Goal: Task Accomplishment & Management: Use online tool/utility

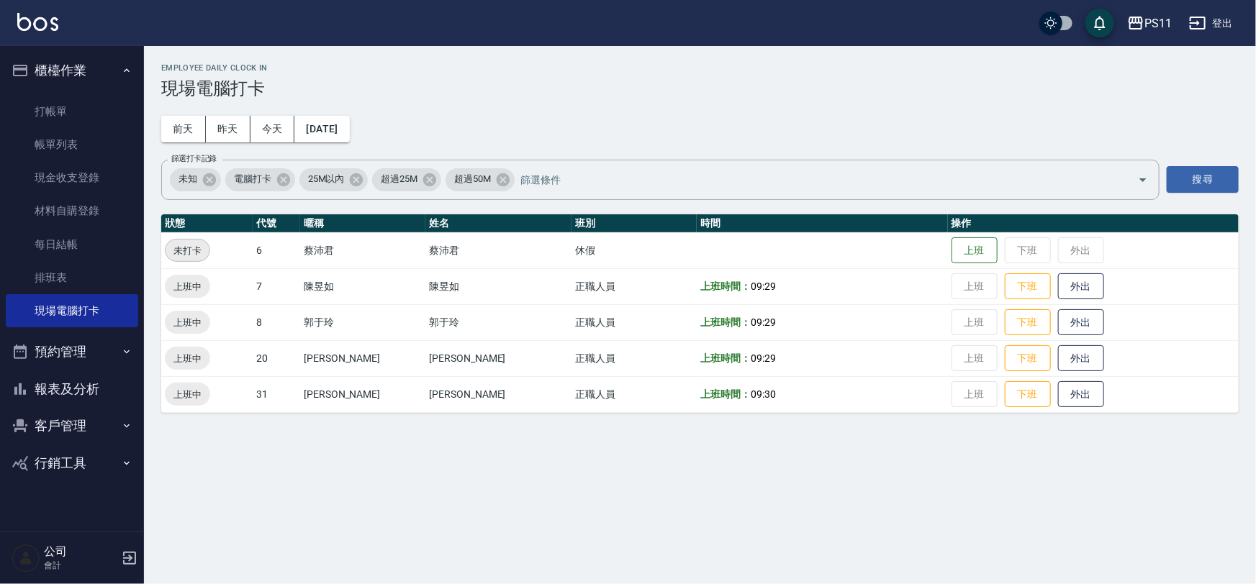
click at [53, 94] on ul "打帳單 帳單列表 現金收支登錄 材料自購登錄 每日結帳 排班表 現場電腦打卡" at bounding box center [72, 211] width 132 height 245
click at [60, 107] on link "打帳單" at bounding box center [72, 111] width 132 height 33
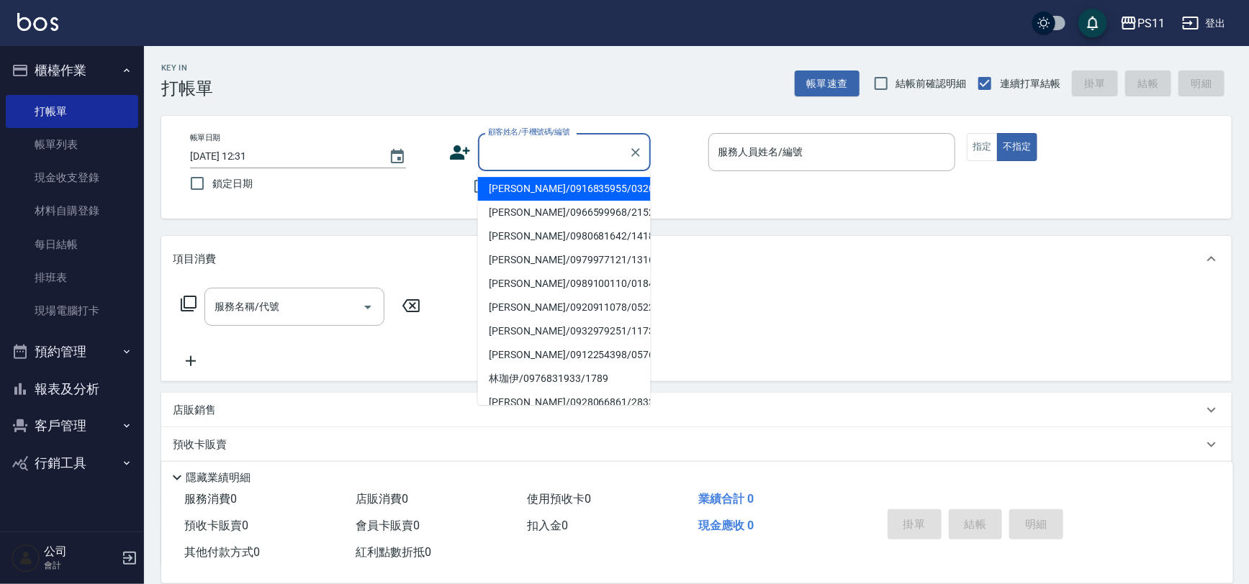
click at [533, 152] on input "顧客姓名/手機號碼/編號" at bounding box center [553, 152] width 138 height 25
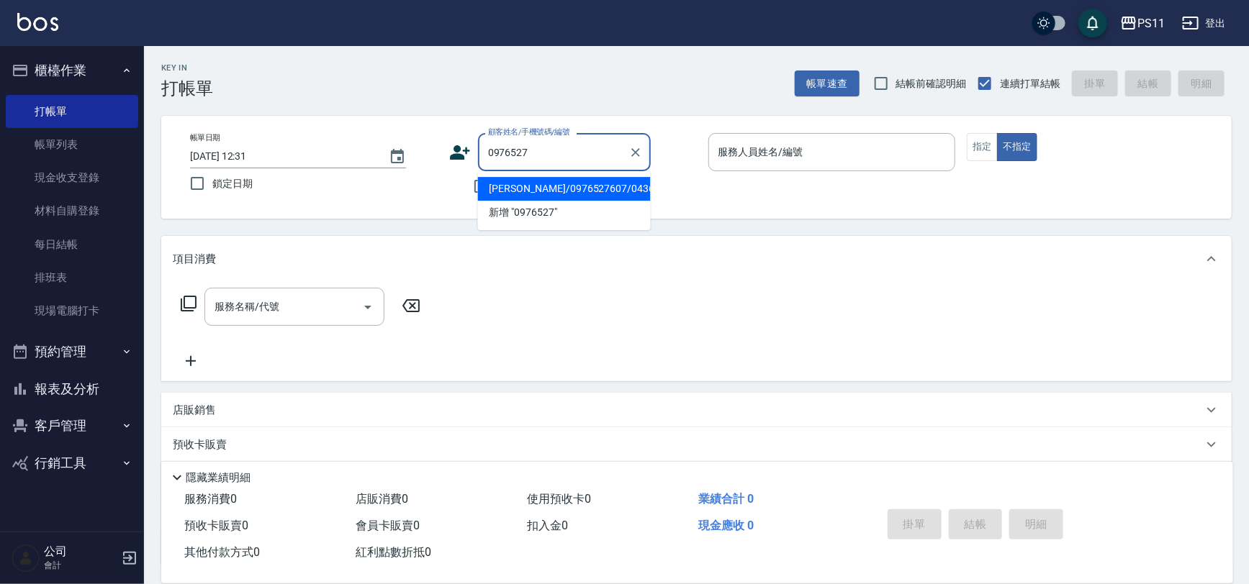
click at [597, 187] on li "[PERSON_NAME]/0976527607/0436" at bounding box center [564, 189] width 173 height 24
type input "[PERSON_NAME]/0976527607/0436"
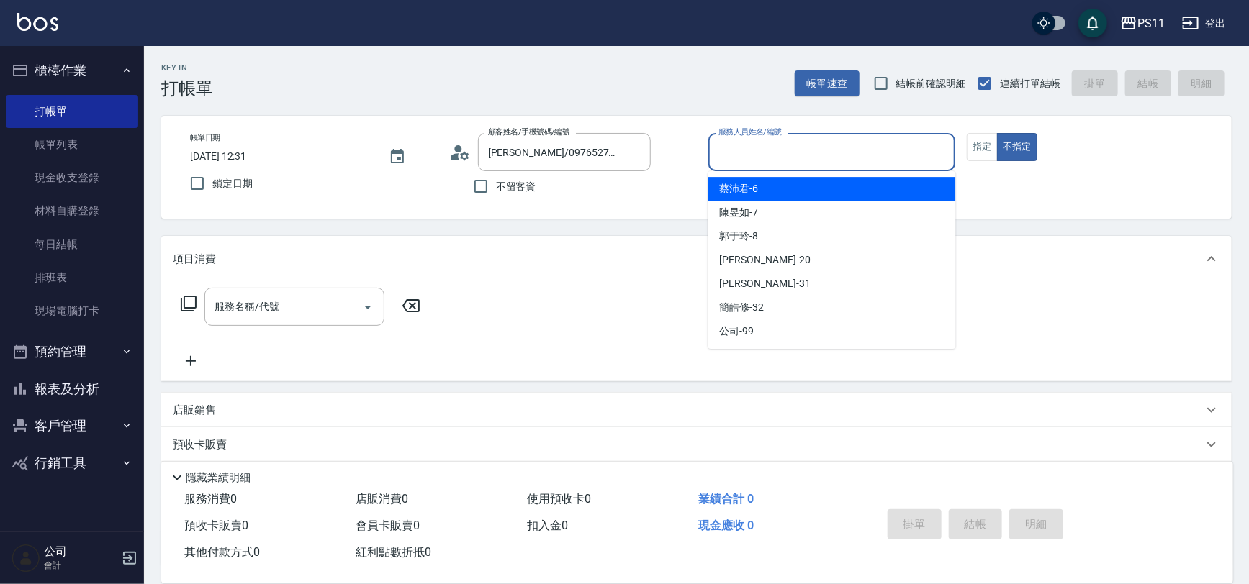
click at [885, 162] on input "服務人員姓名/編號" at bounding box center [832, 152] width 235 height 25
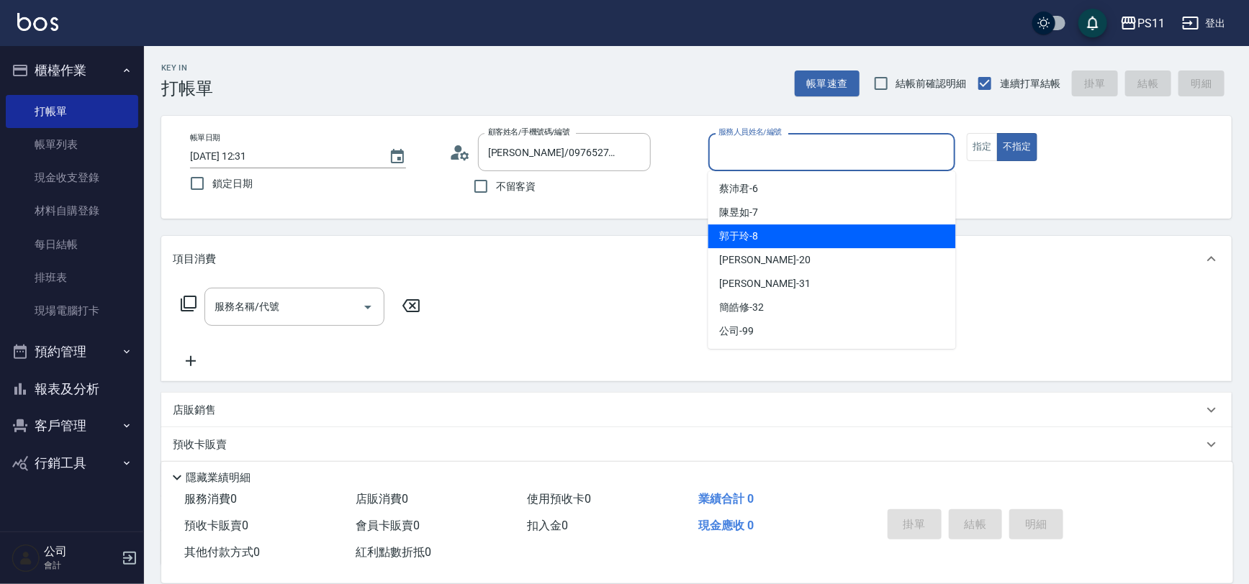
drag, startPoint x: 840, startPoint y: 231, endPoint x: 962, endPoint y: 195, distance: 127.5
click at [841, 230] on div "郭于玲 -8" at bounding box center [832, 237] width 248 height 24
type input "郭于玲-8"
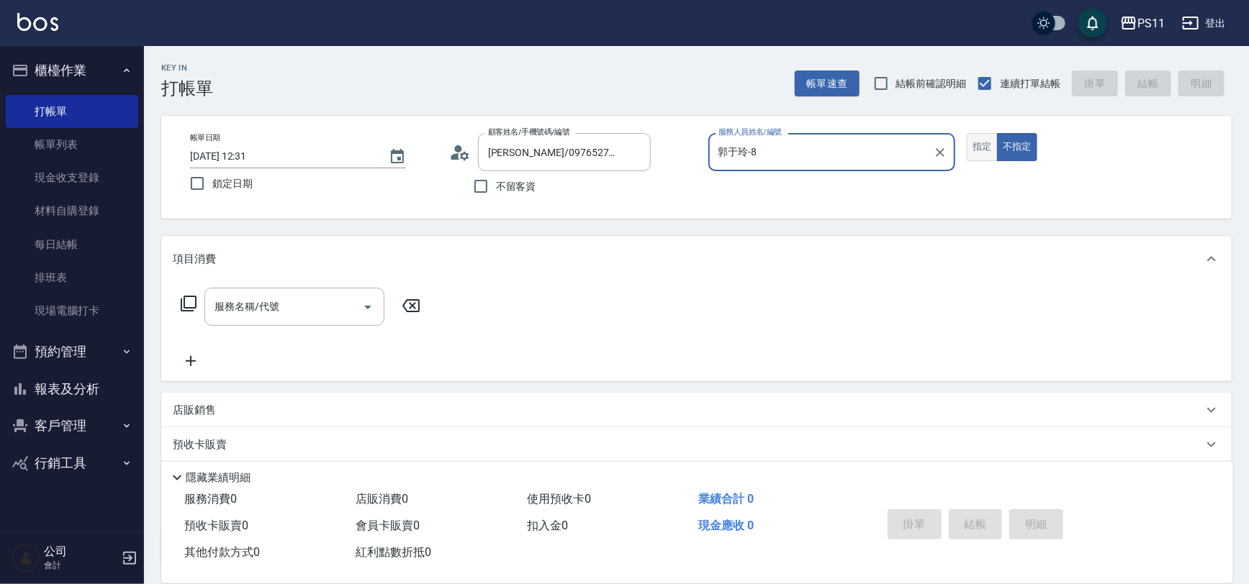
click at [975, 146] on button "指定" at bounding box center [982, 147] width 31 height 28
click at [186, 302] on icon at bounding box center [188, 303] width 17 height 17
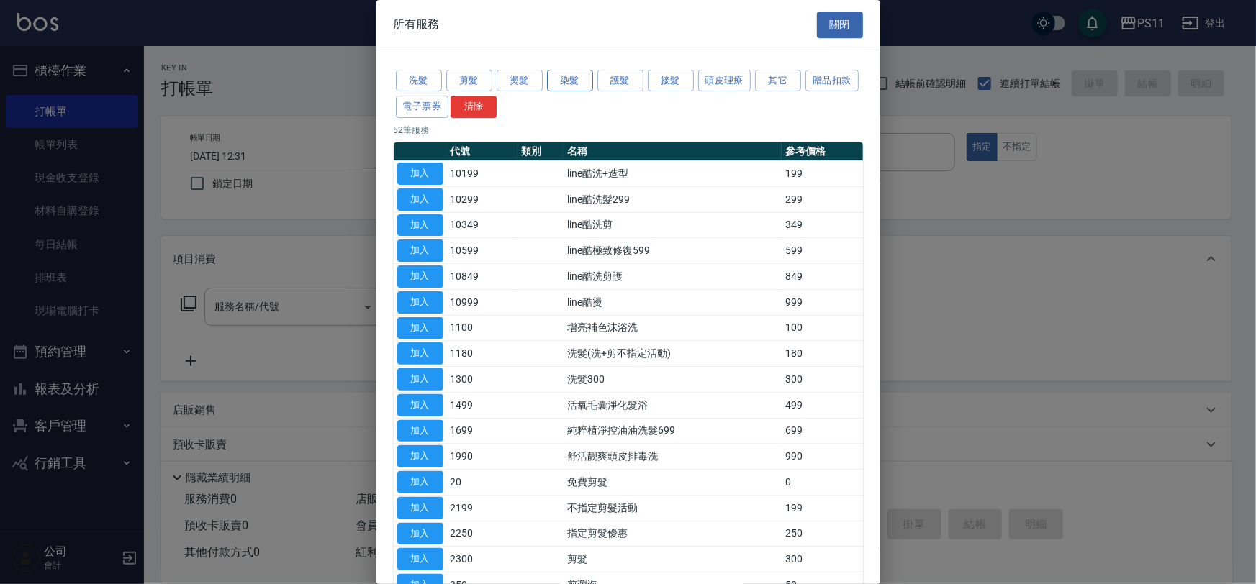
click at [556, 78] on button "染髮" at bounding box center [570, 81] width 46 height 22
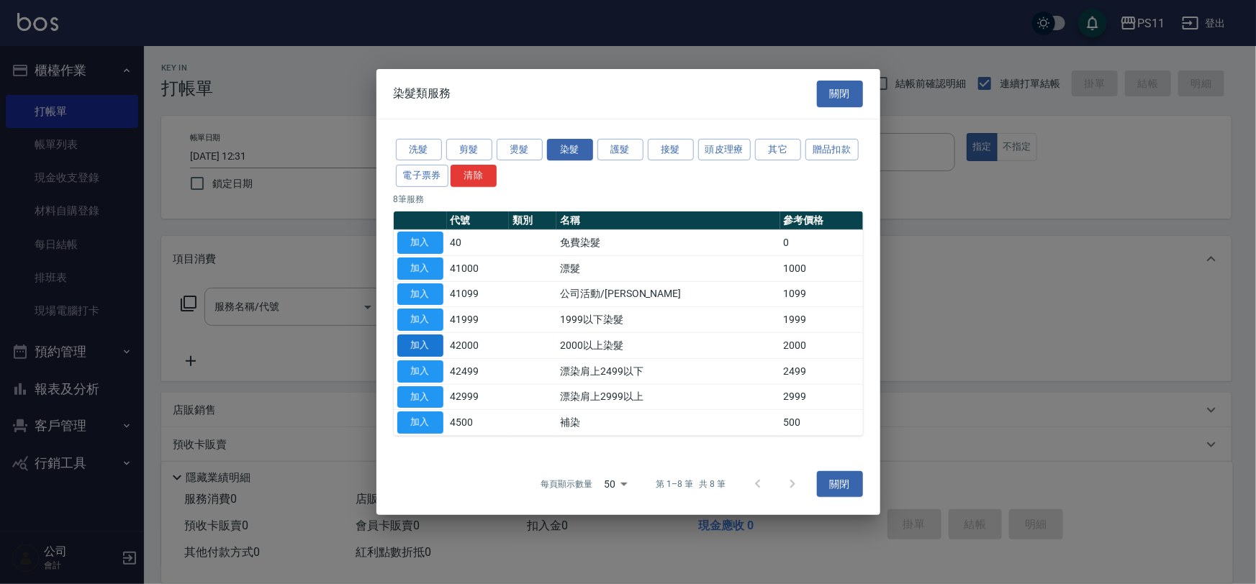
click at [440, 348] on button "加入" at bounding box center [420, 346] width 46 height 22
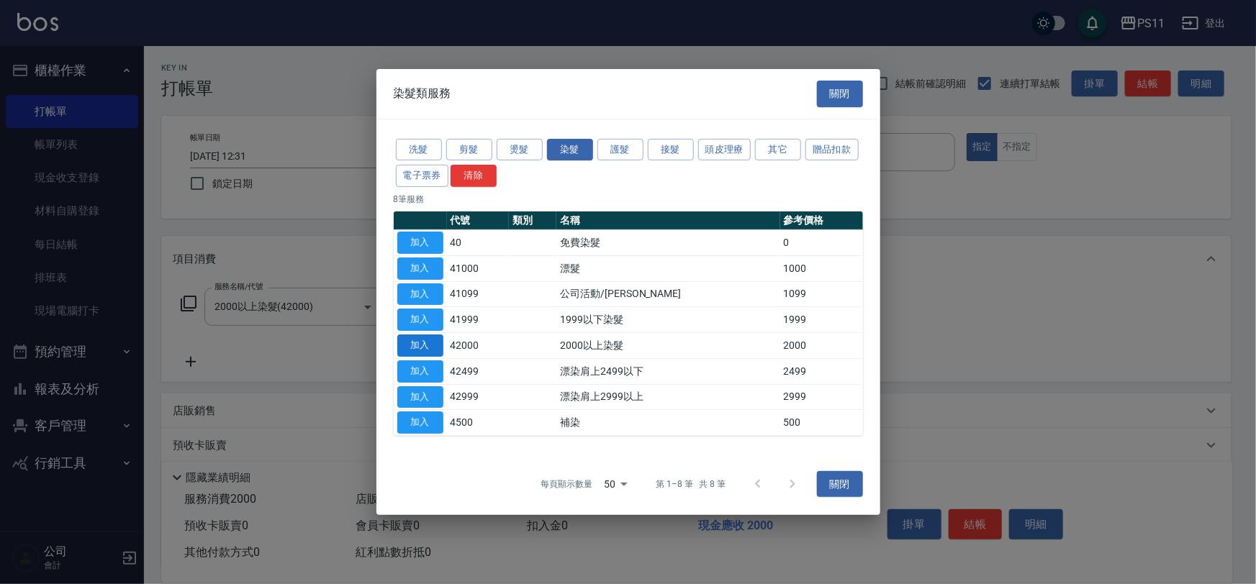
type input "2000以上染髮(42000)"
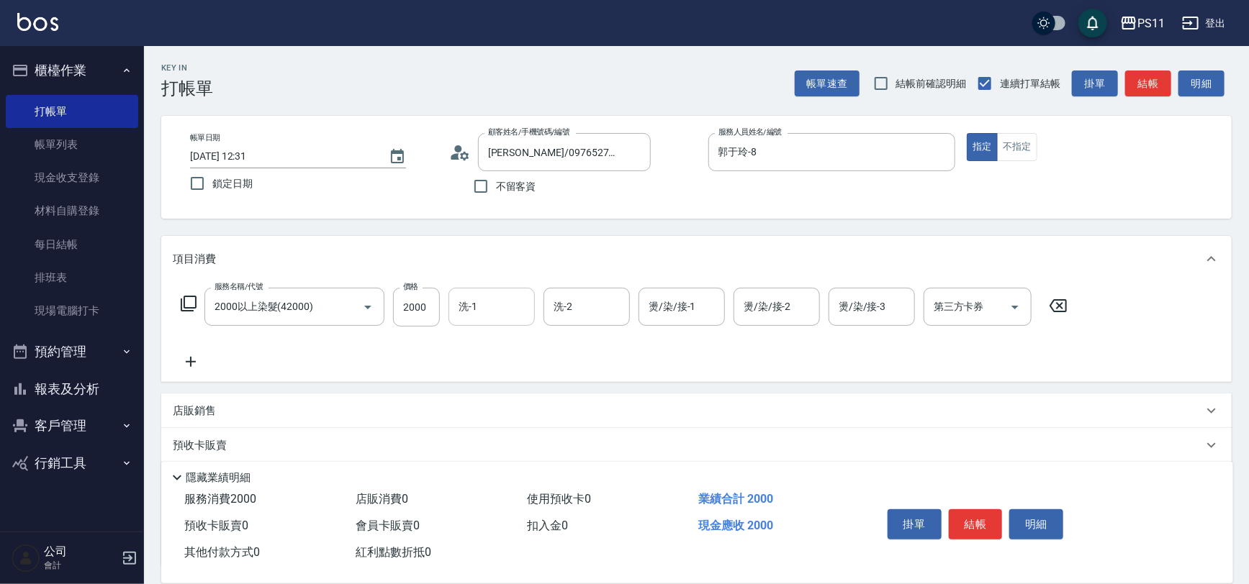
click at [487, 309] on input "洗-1" at bounding box center [491, 306] width 73 height 25
type input "[PERSON_NAME]-31"
click at [192, 364] on icon at bounding box center [191, 361] width 36 height 17
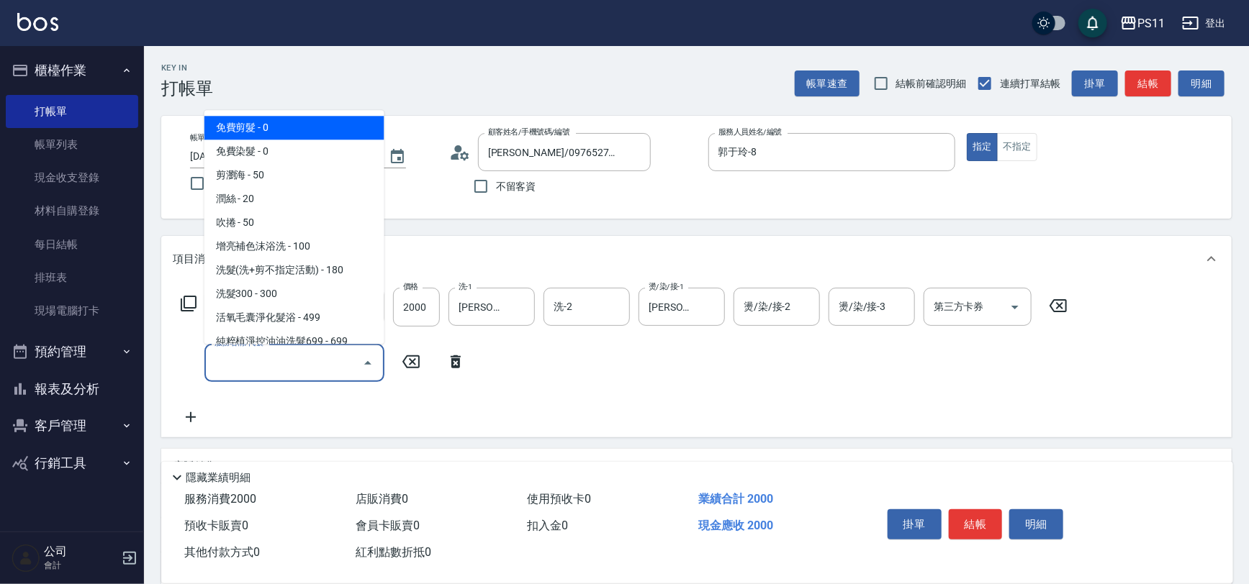
click at [243, 366] on input "服務名稱/代號" at bounding box center [283, 363] width 145 height 25
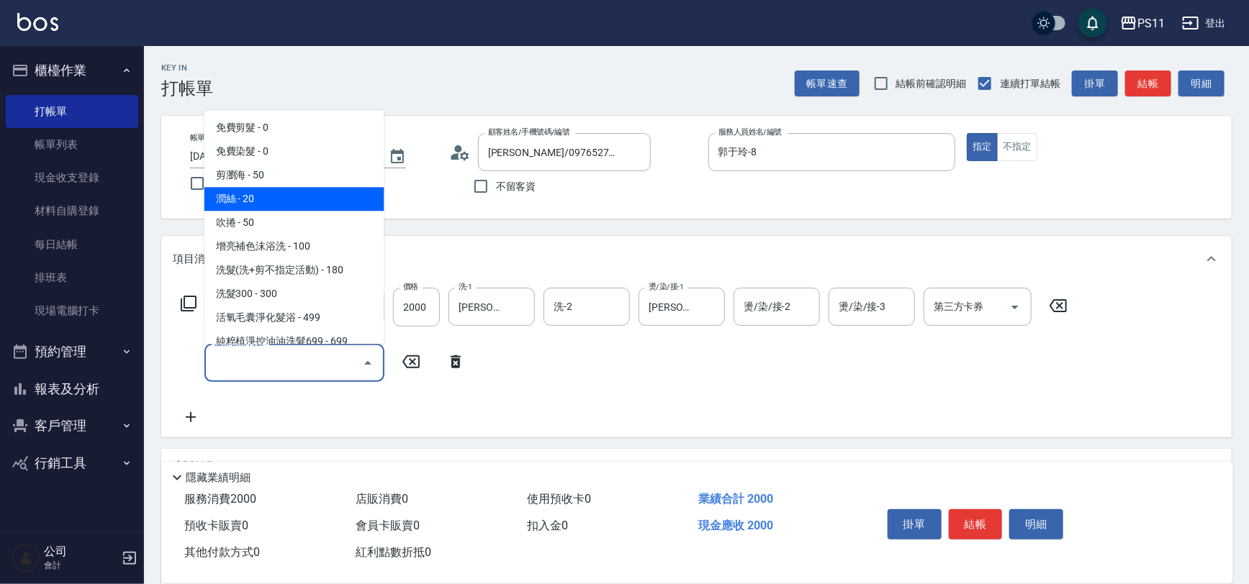
click at [288, 196] on span "潤絲 - 20" at bounding box center [294, 200] width 180 height 24
type input "潤絲(820)"
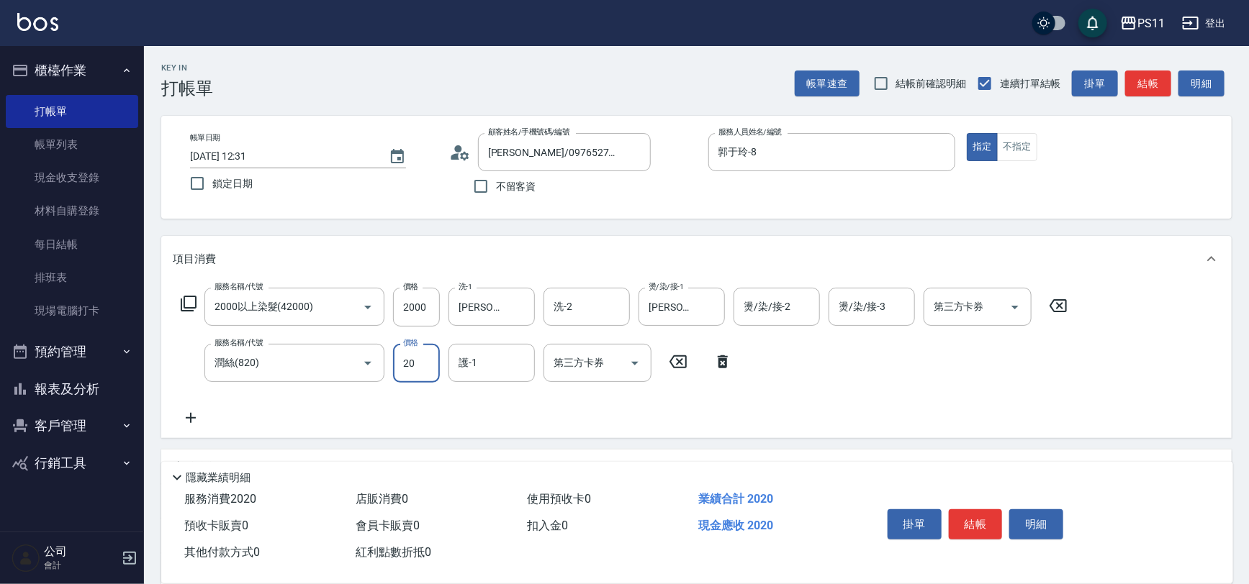
click at [402, 375] on input "20" at bounding box center [416, 363] width 47 height 39
type input "100"
type input "[PERSON_NAME]-31"
drag, startPoint x: 972, startPoint y: 518, endPoint x: 736, endPoint y: 441, distance: 248.3
click at [964, 517] on button "結帳" at bounding box center [976, 525] width 54 height 30
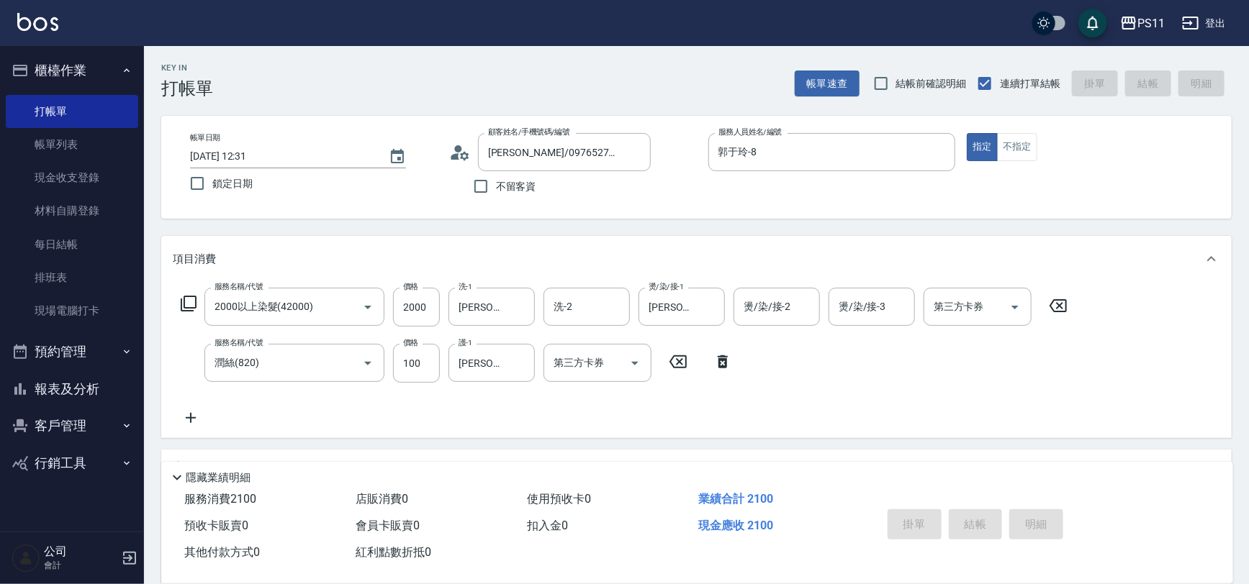
type input "[DATE] 12:35"
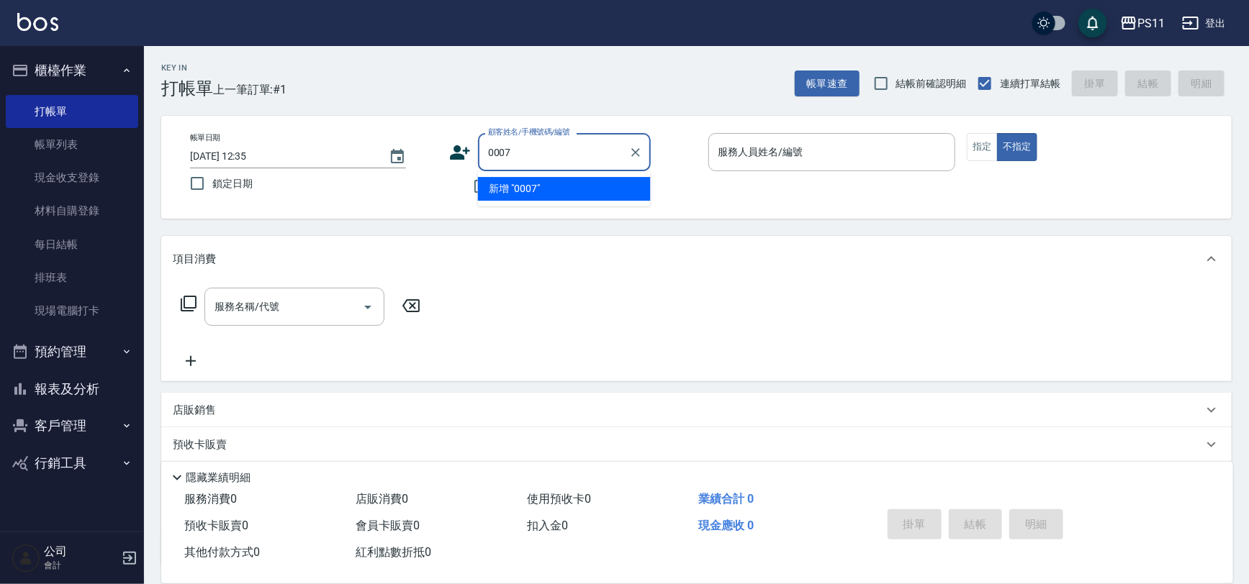
type input "0007"
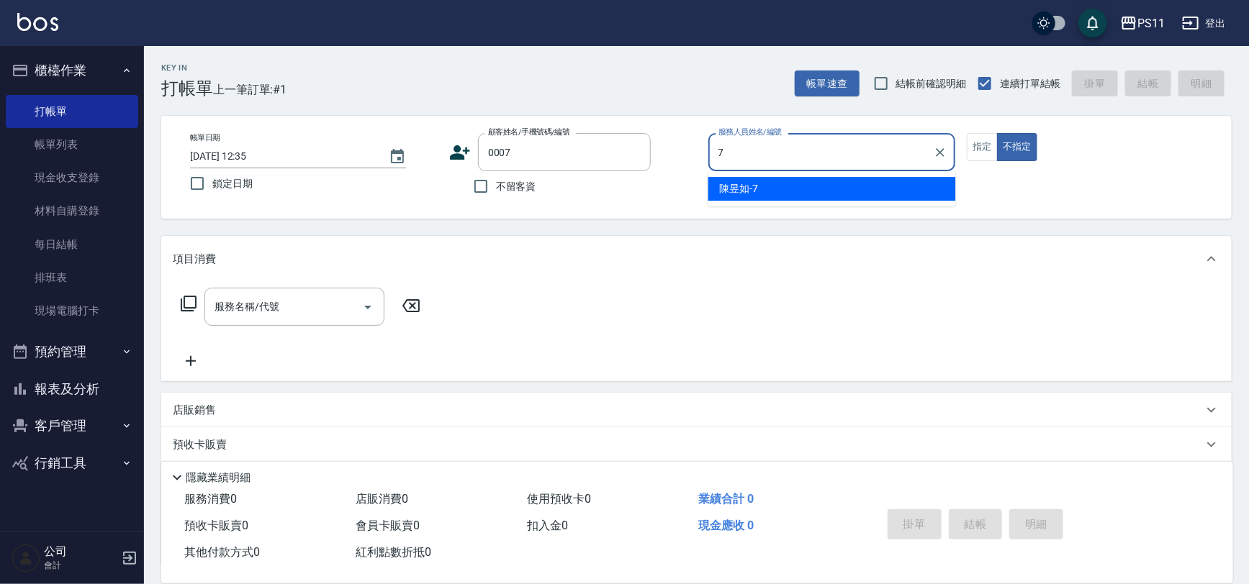
type input "陳昱如-7"
type button "false"
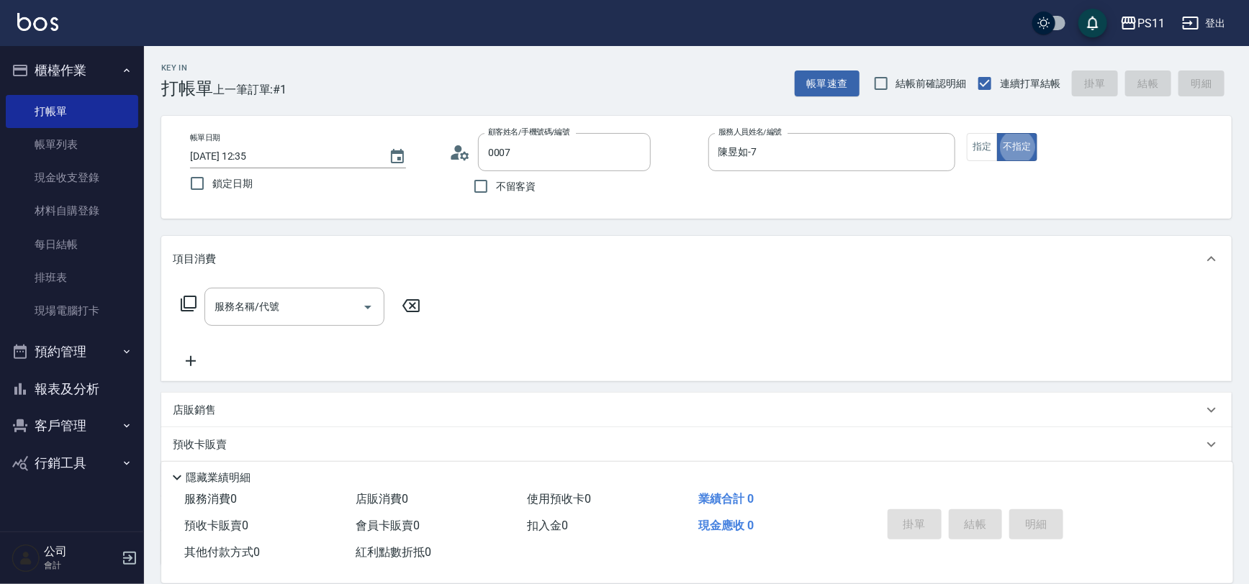
type input "Judy/098888/0007"
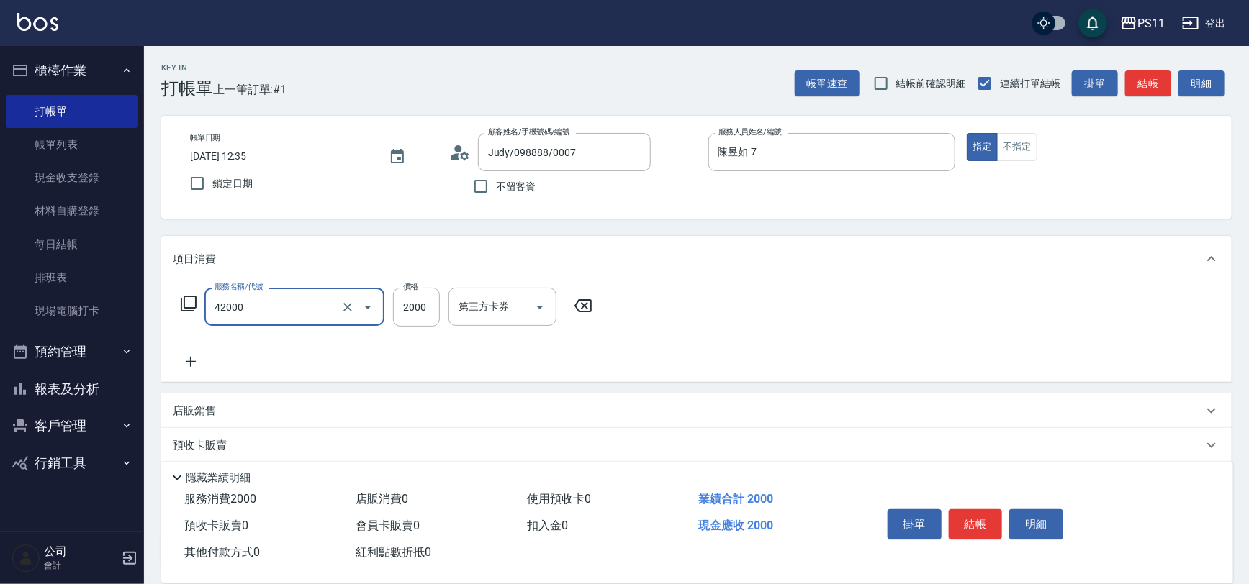
type input "2000以上染髮(42000)"
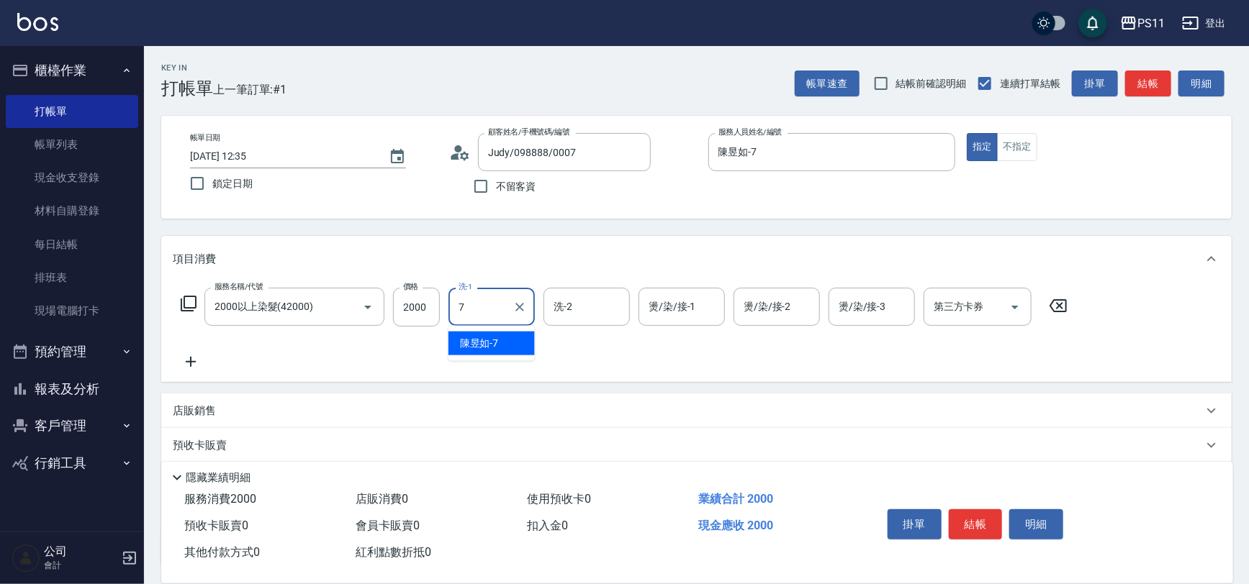
type input "陳昱如-7"
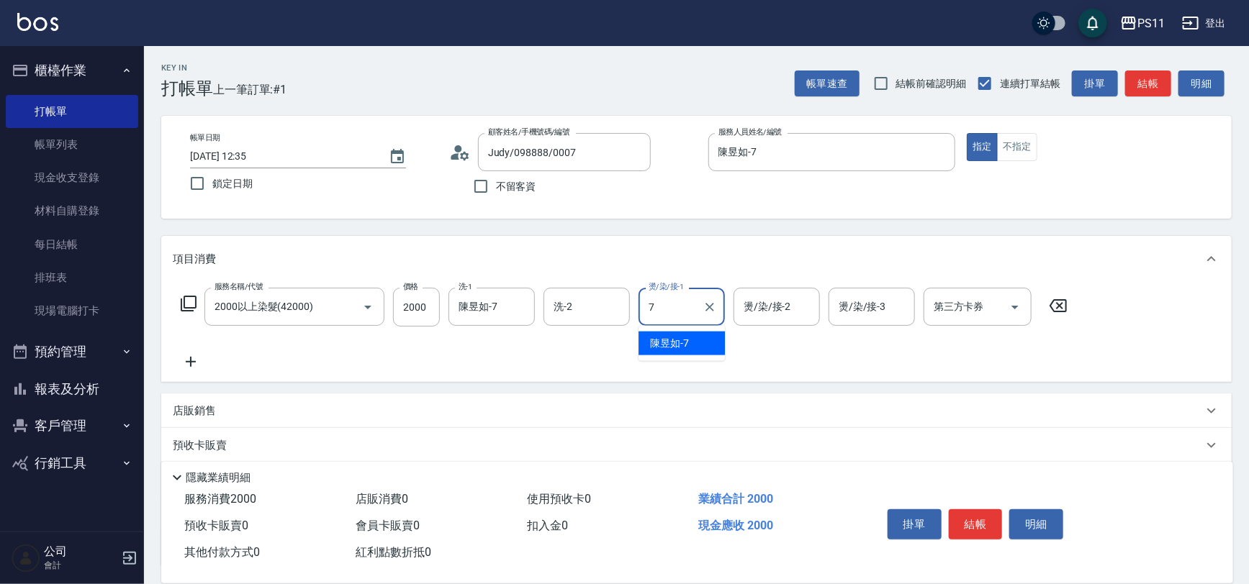
type input "陳昱如-7"
click at [414, 312] on input "2000" at bounding box center [416, 307] width 47 height 39
type input "2500"
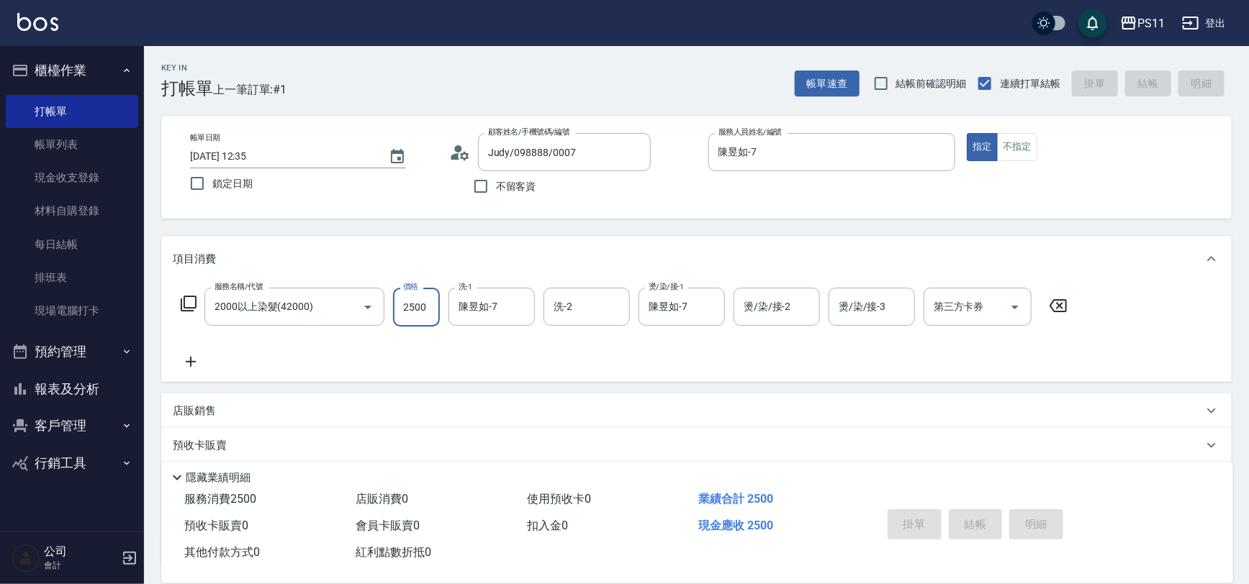
type input "[DATE] 13:01"
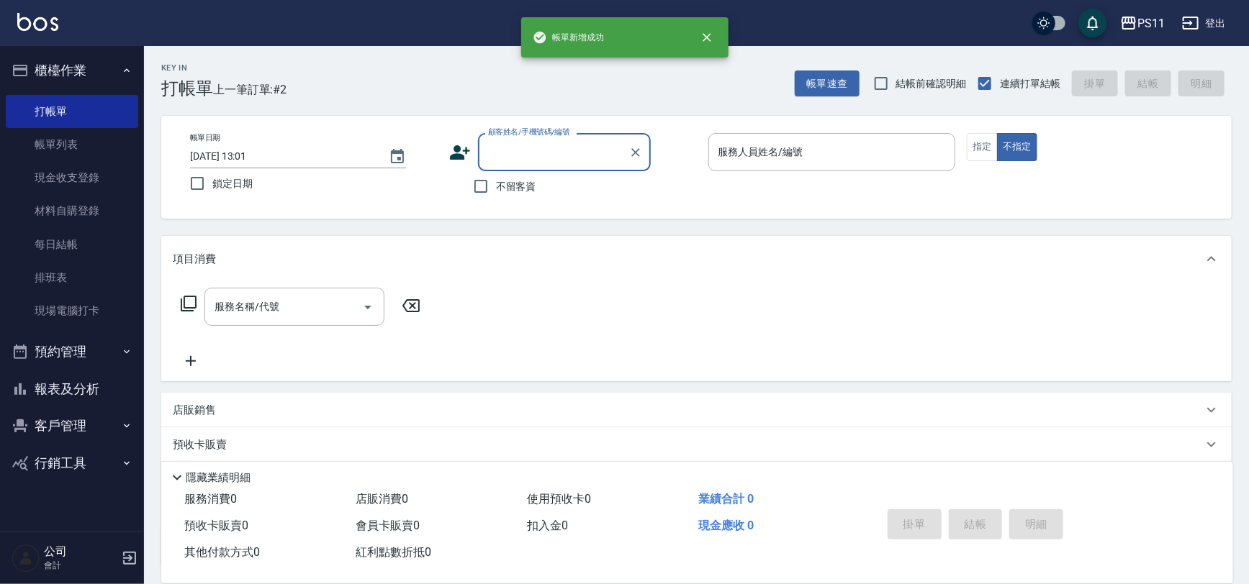
click at [115, 381] on button "報表及分析" at bounding box center [72, 389] width 132 height 37
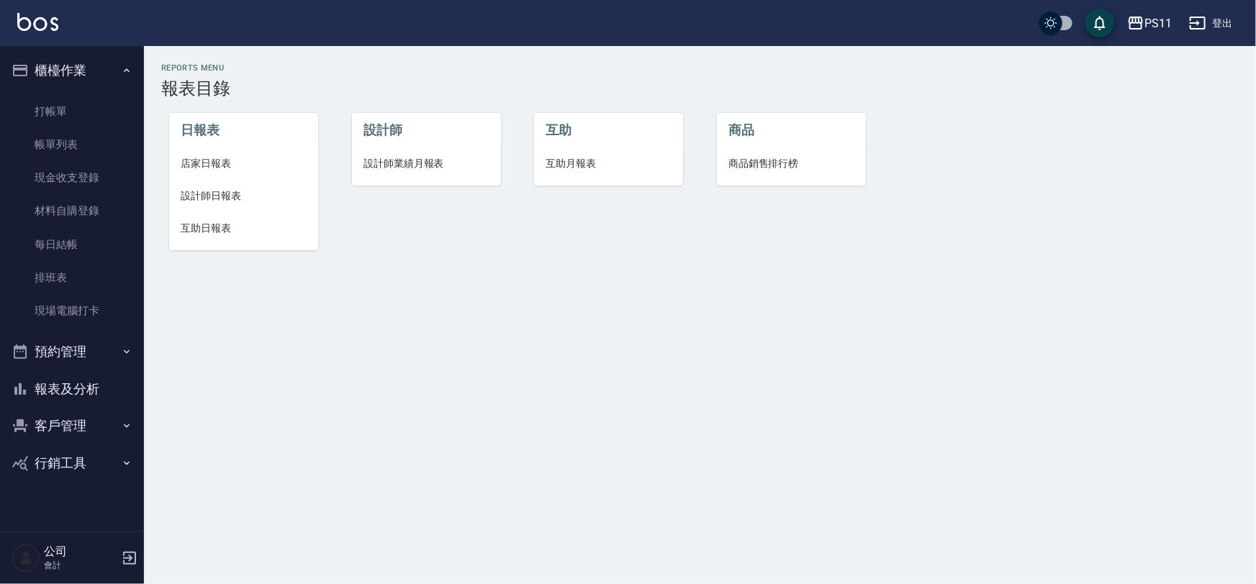
click at [216, 224] on span "互助日報表" at bounding box center [244, 228] width 126 height 15
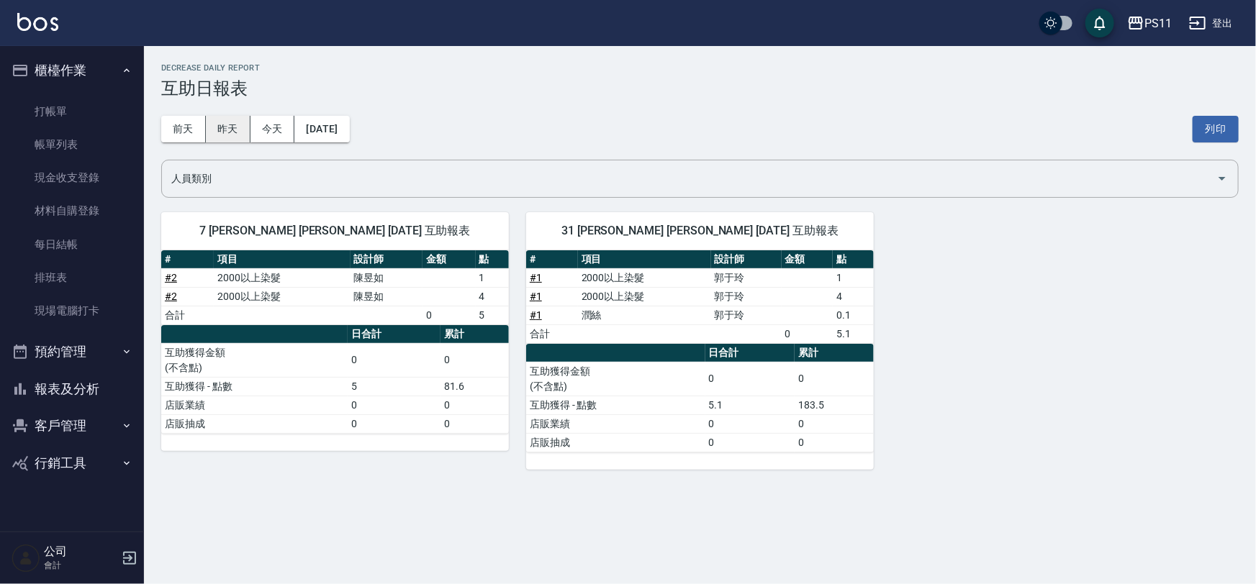
click at [237, 125] on button "昨天" at bounding box center [228, 129] width 45 height 27
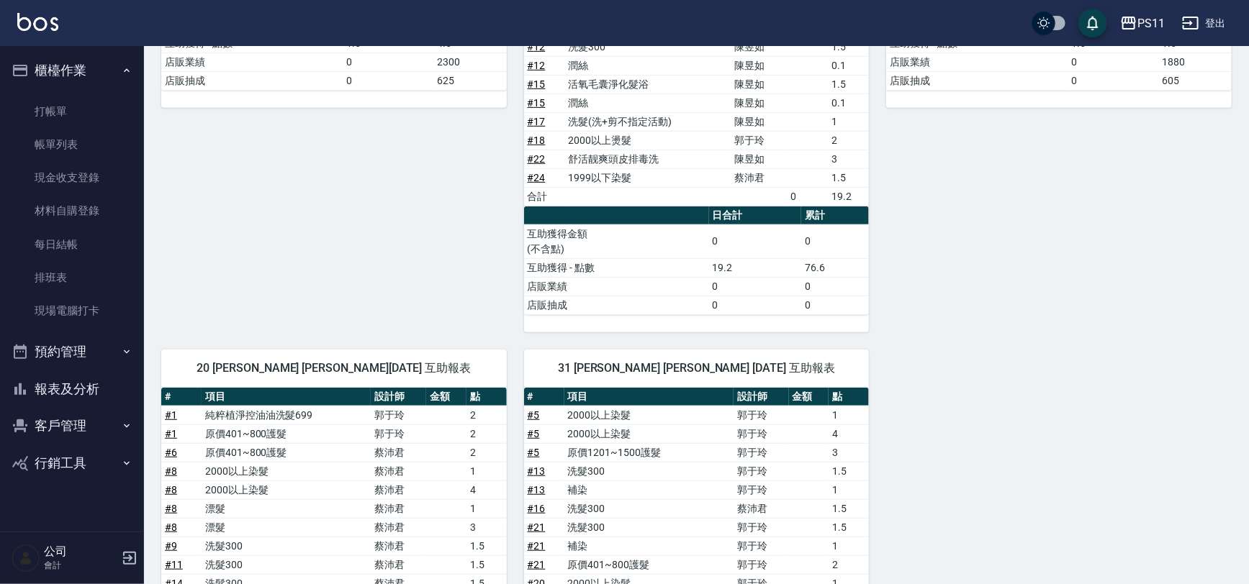
scroll to position [314, 0]
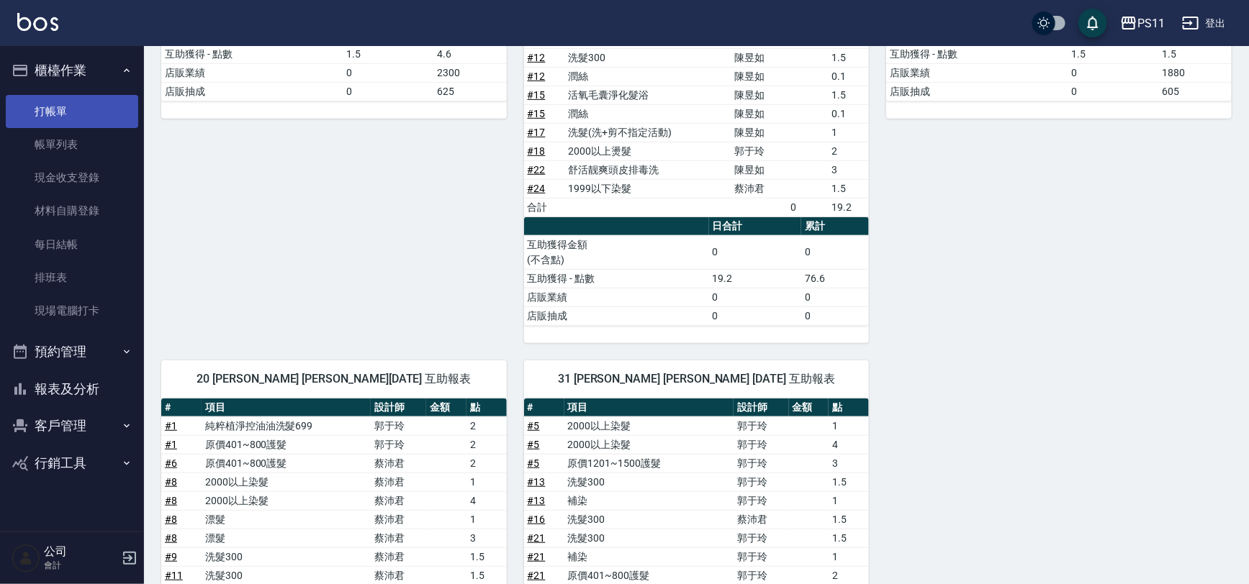
click at [119, 107] on link "打帳單" at bounding box center [72, 111] width 132 height 33
